Goal: Task Accomplishment & Management: Use online tool/utility

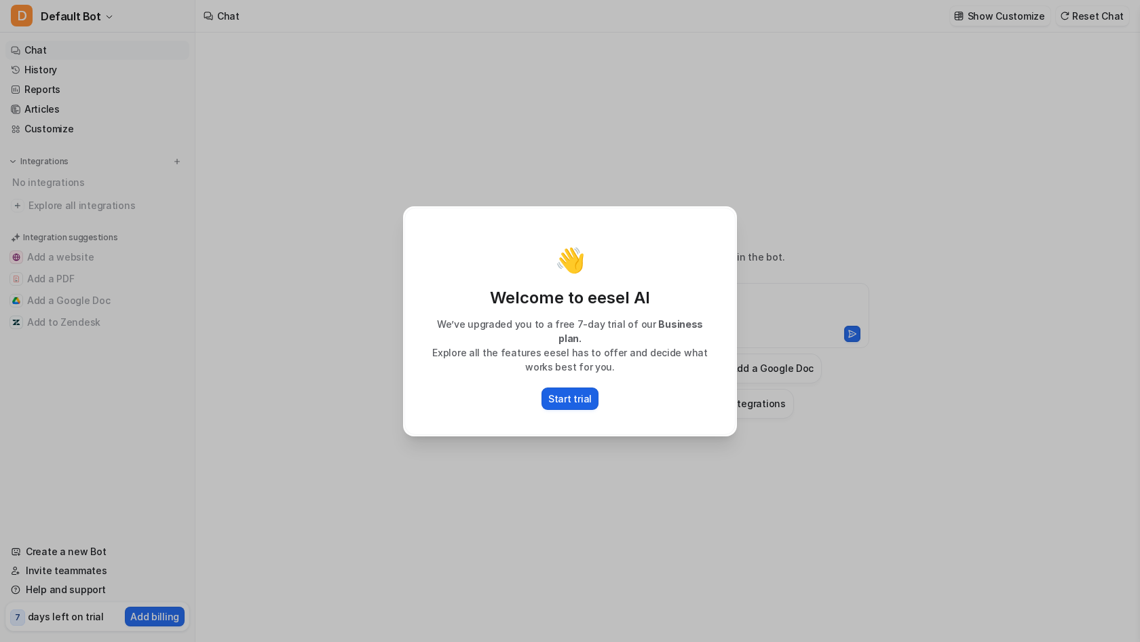
click at [571, 391] on p "Start trial" at bounding box center [569, 398] width 43 height 14
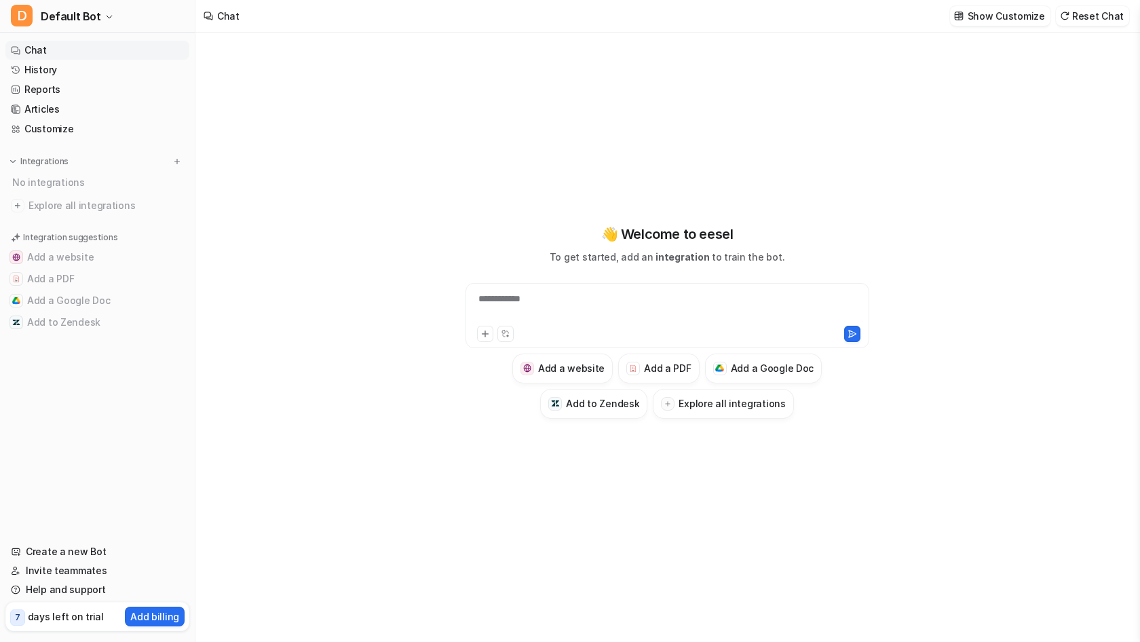
click at [534, 306] on div "**********" at bounding box center [667, 307] width 397 height 31
